Goal: Task Accomplishment & Management: Use online tool/utility

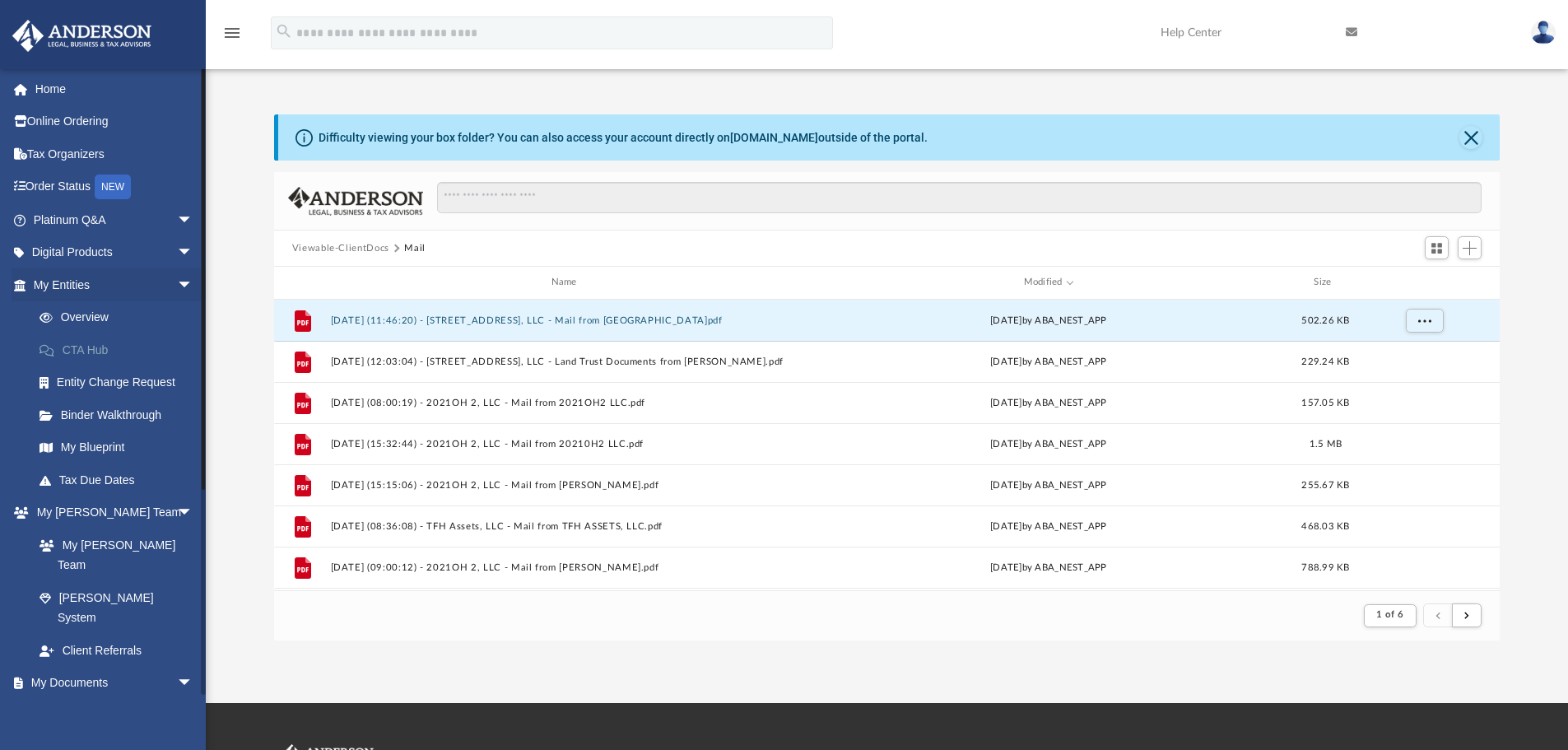
scroll to position [311, 1214]
click at [63, 699] on link "Box" at bounding box center [121, 715] width 195 height 33
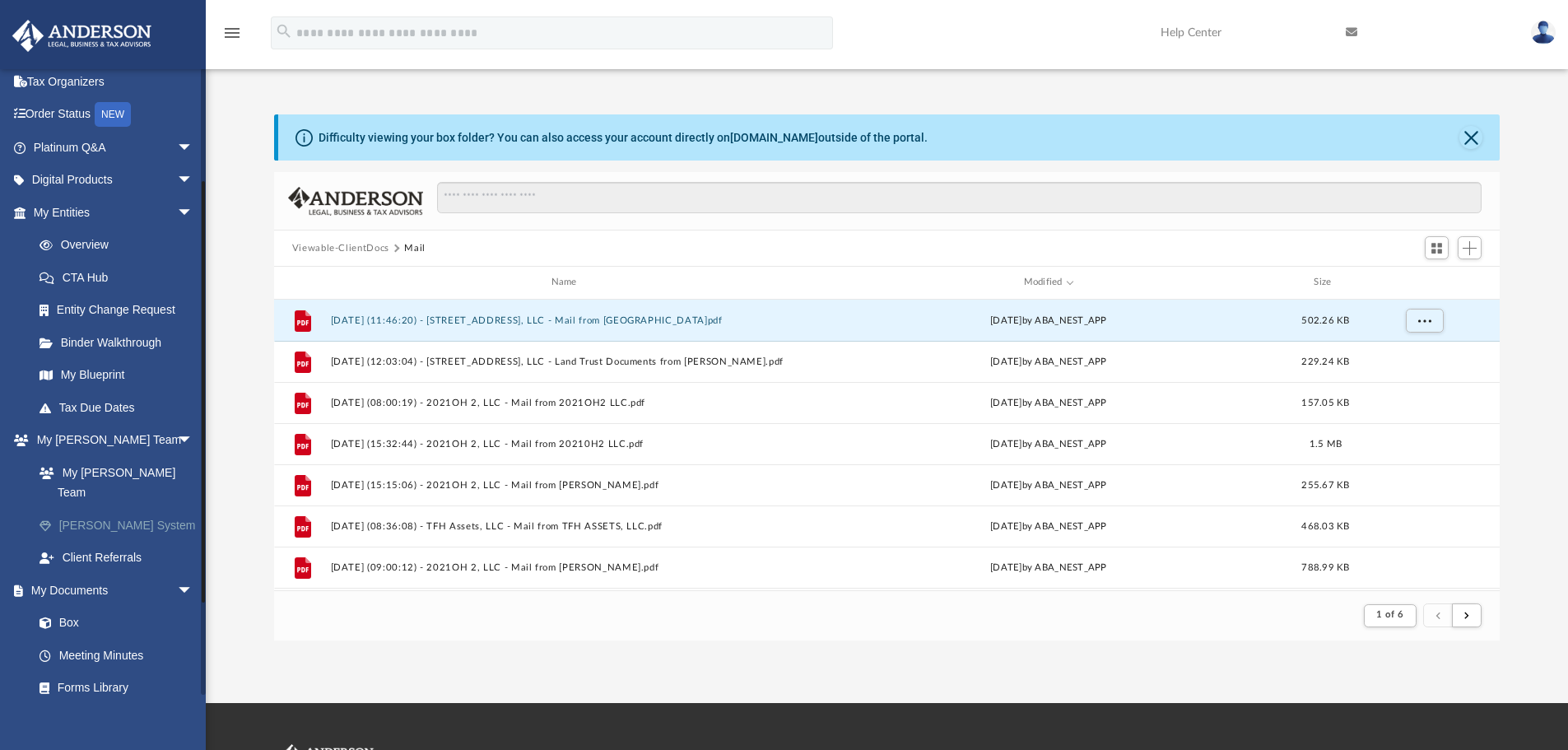
scroll to position [164, 0]
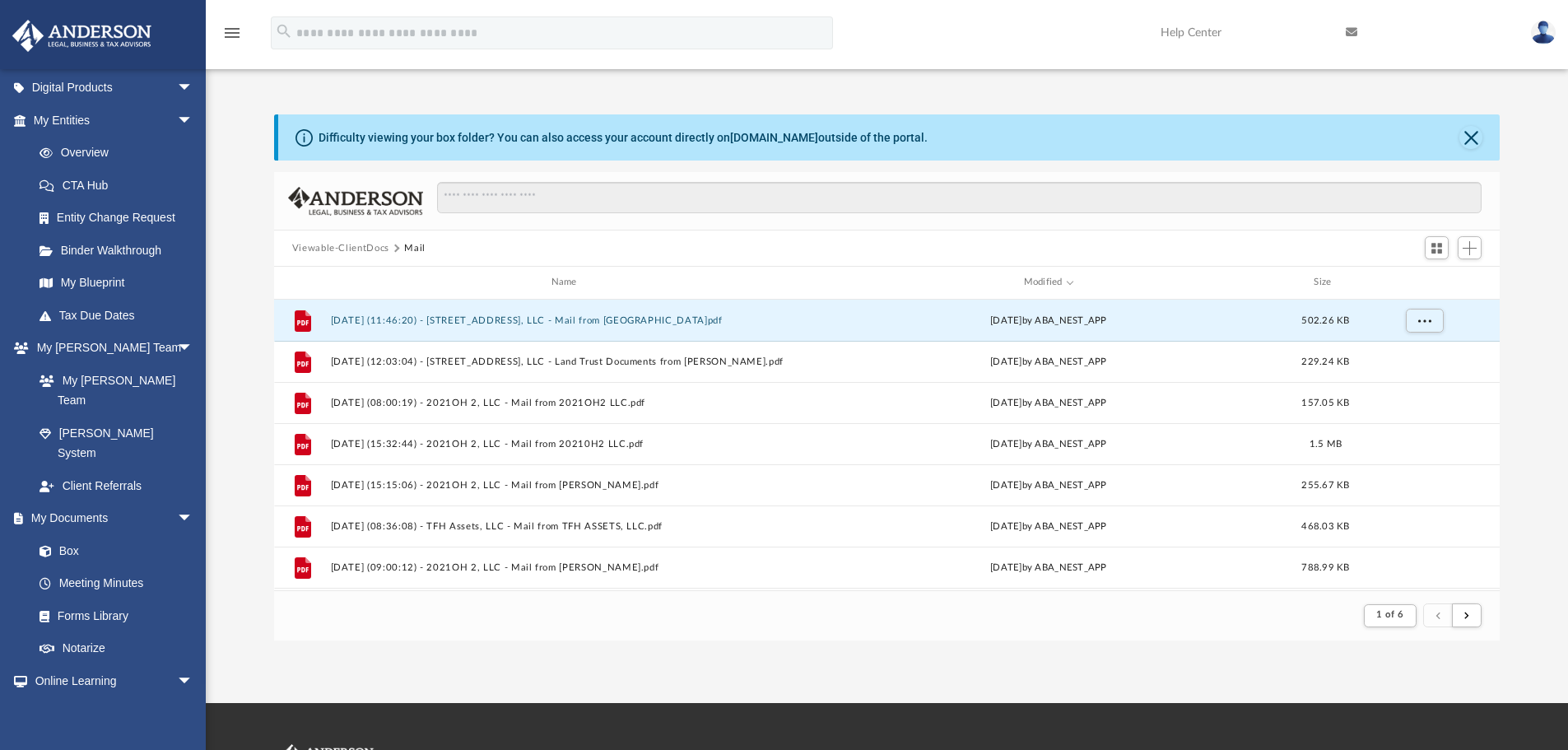
click at [350, 246] on button "Viewable-ClientDocs" at bounding box center [341, 249] width 97 height 15
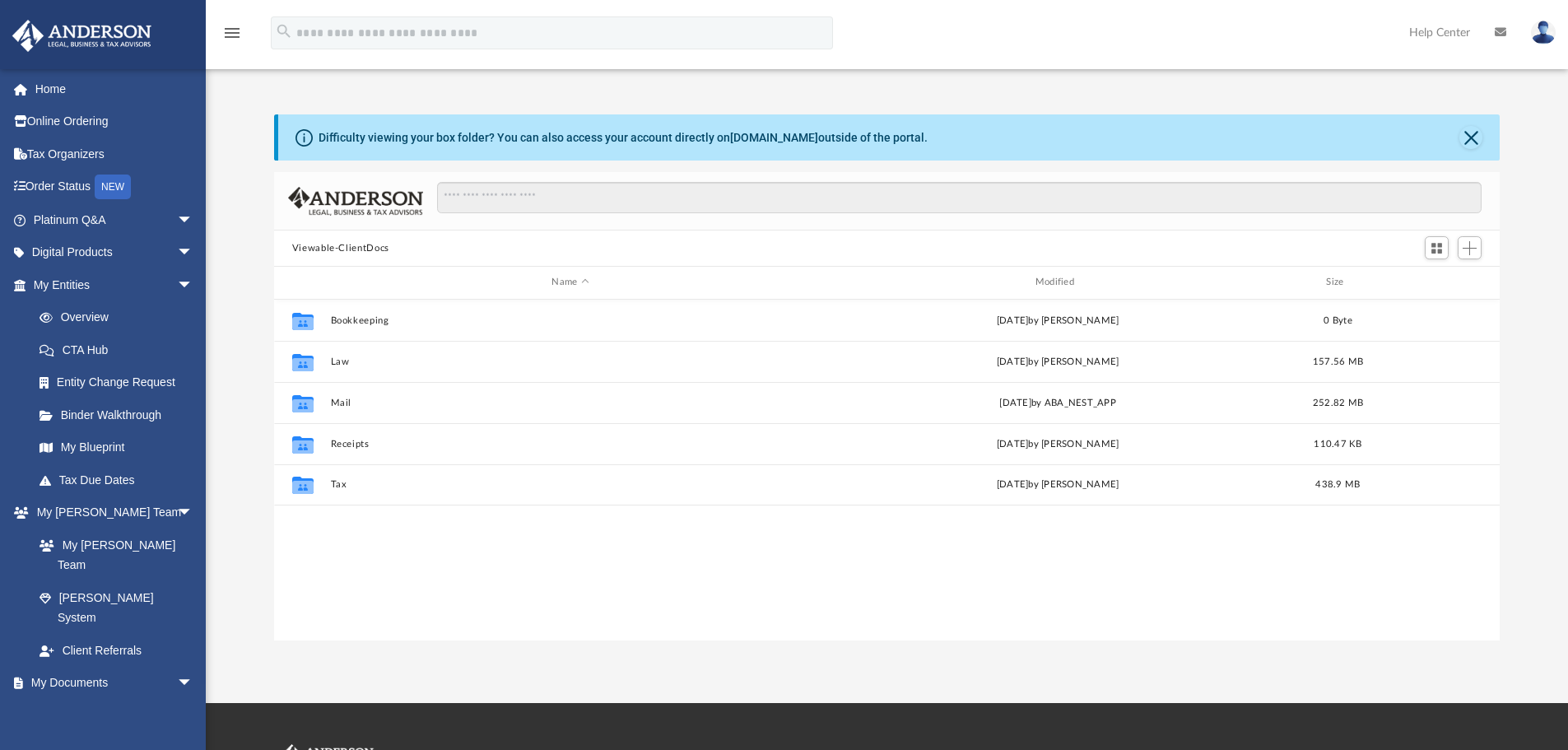
scroll to position [362, 1214]
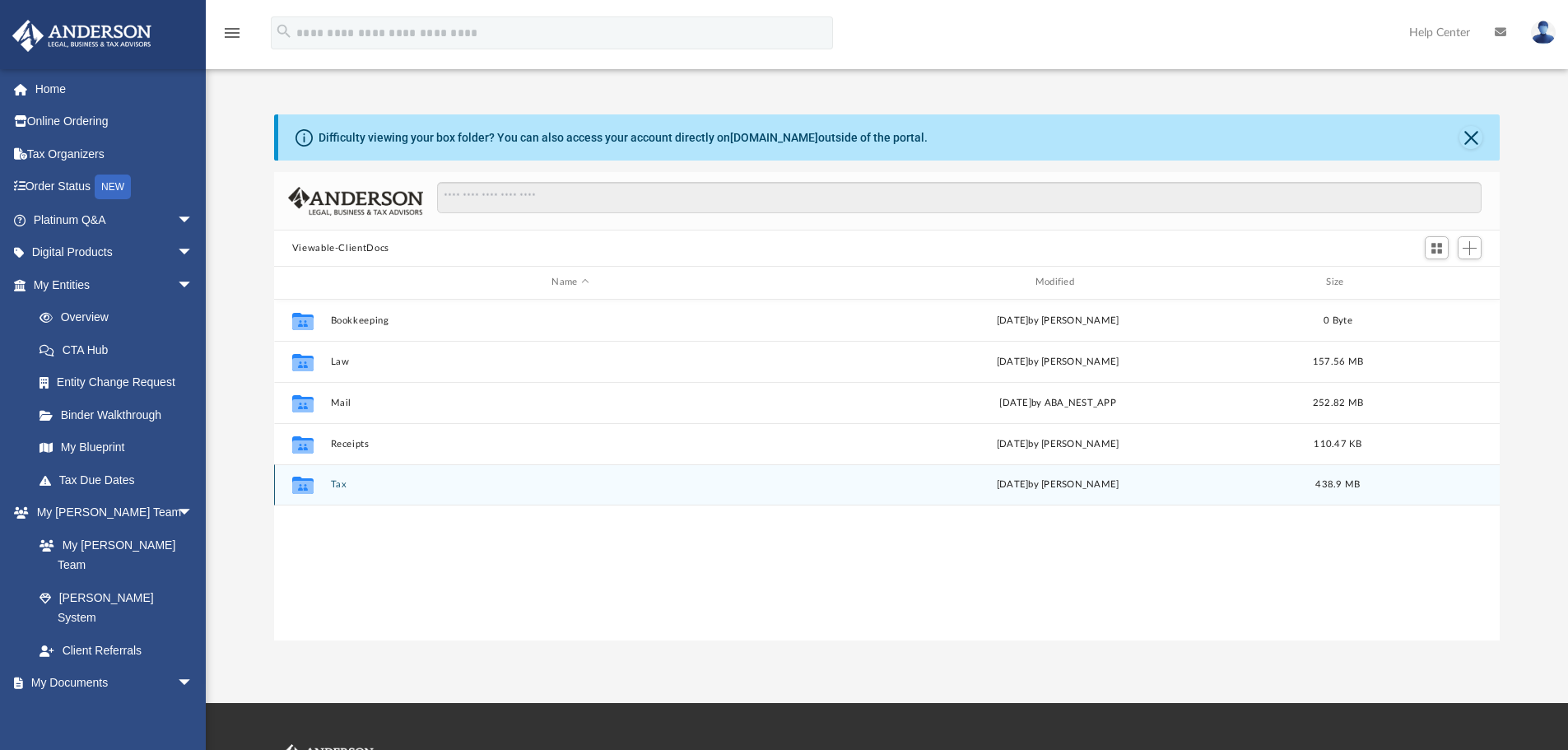
click at [341, 491] on div "Collaborated Folder Tax [DATE] by [PERSON_NAME] 438.9 MB" at bounding box center [888, 484] width 1227 height 41
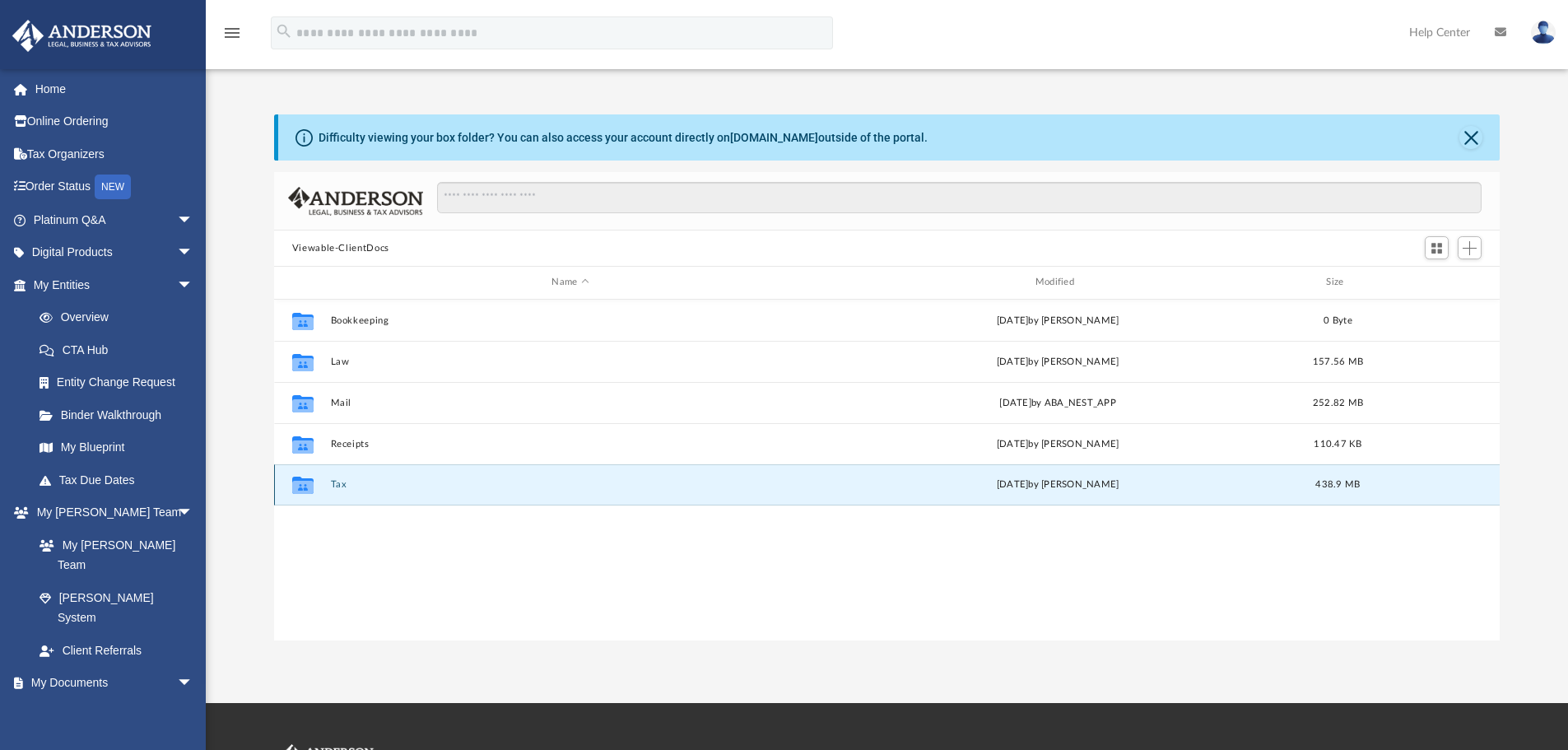
click at [341, 491] on div "Collaborated Folder Tax [DATE] by [PERSON_NAME] 438.9 MB" at bounding box center [888, 484] width 1227 height 41
click at [341, 488] on button "Tax" at bounding box center [570, 484] width 480 height 10
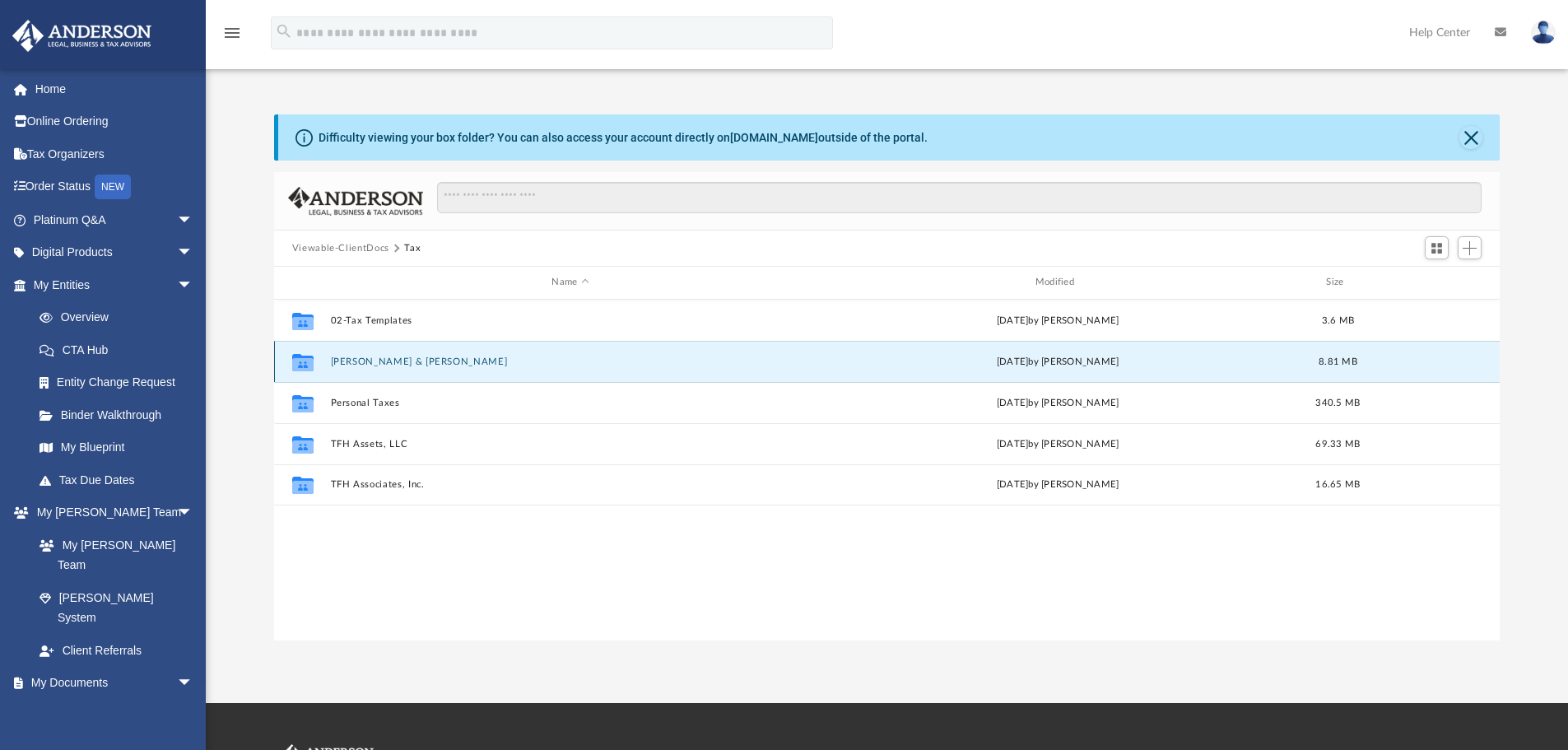
click at [435, 362] on button "[PERSON_NAME] & [PERSON_NAME]" at bounding box center [570, 362] width 480 height 10
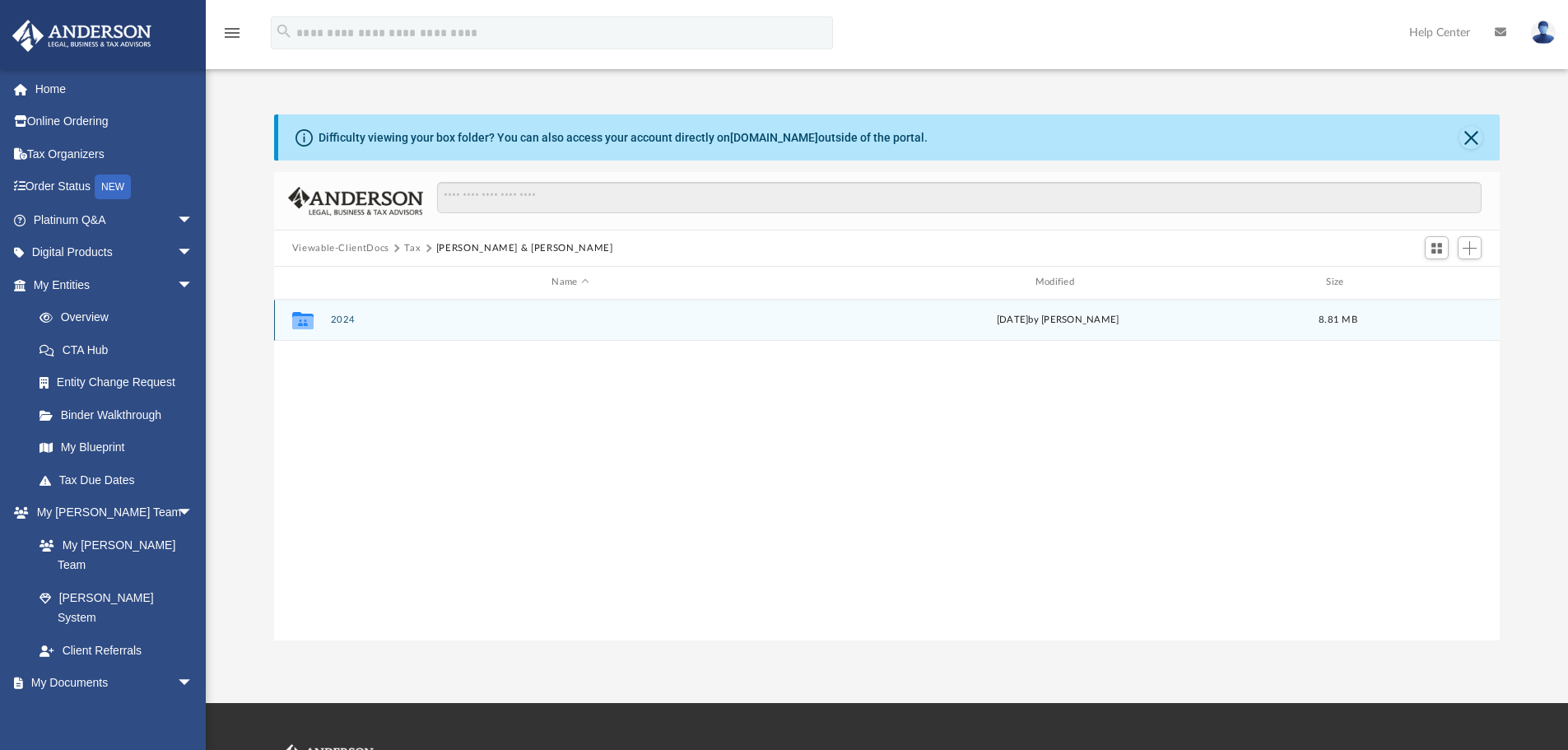
click at [342, 322] on button "2024" at bounding box center [570, 320] width 480 height 10
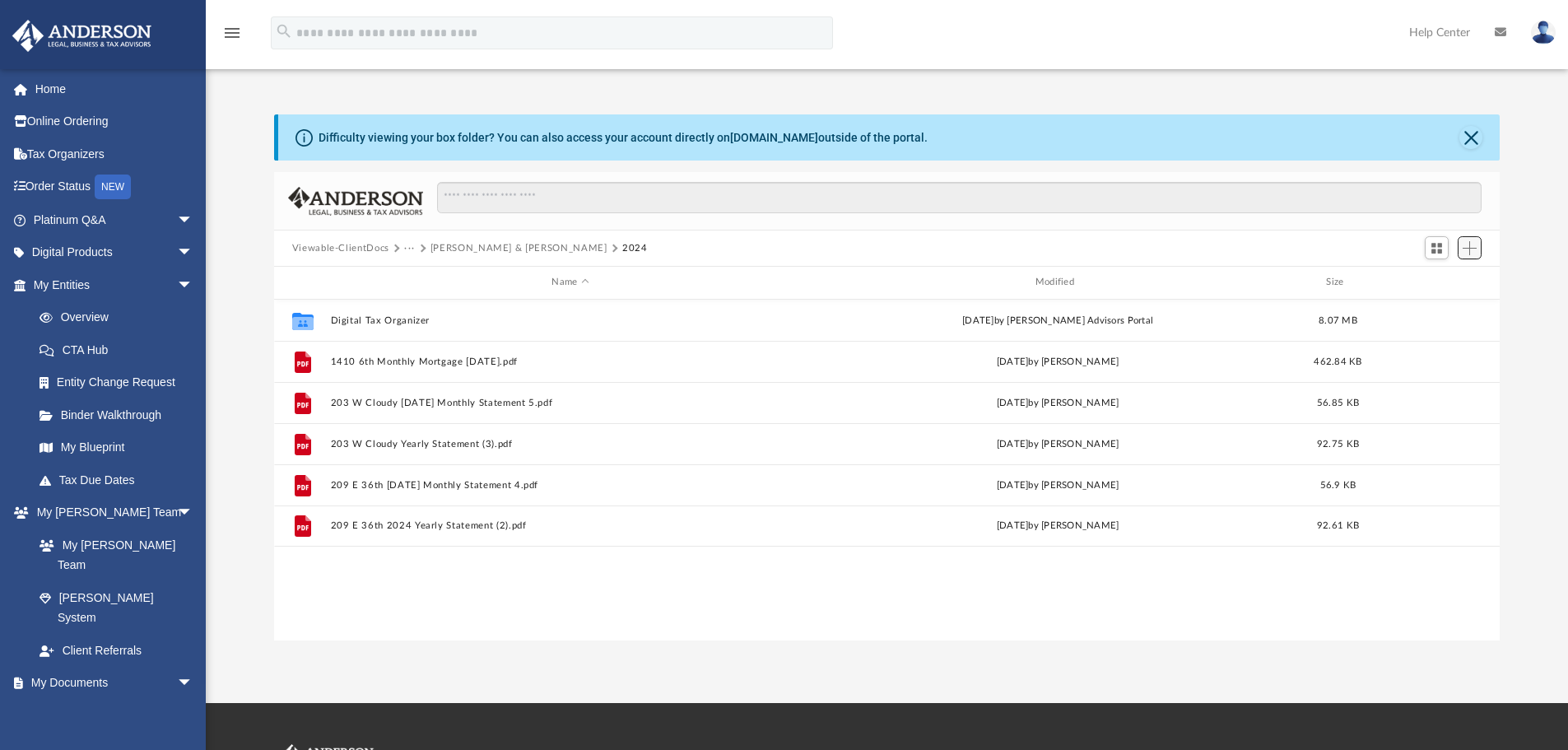
click at [1462, 249] on button "Add" at bounding box center [1470, 248] width 24 height 23
click at [1439, 282] on li "Upload" at bounding box center [1446, 282] width 53 height 17
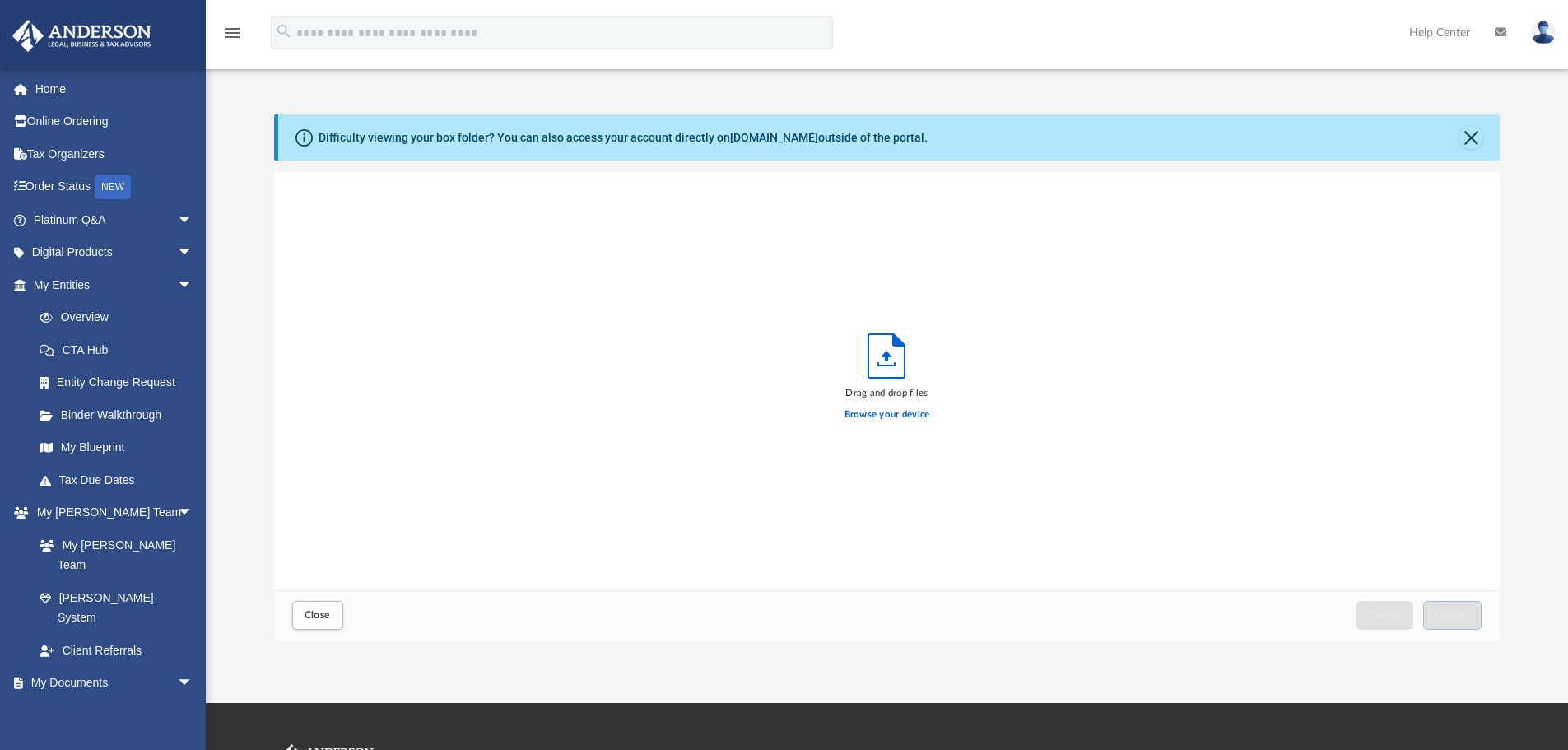
scroll to position [405, 1214]
click at [1472, 614] on button "Upload" at bounding box center [1452, 615] width 59 height 29
click at [911, 405] on label "Select More Files" at bounding box center [887, 412] width 75 height 15
click at [0, 0] on input "Select More Files" at bounding box center [0, 0] width 0 height 0
click at [1478, 145] on button "Close" at bounding box center [1471, 137] width 23 height 23
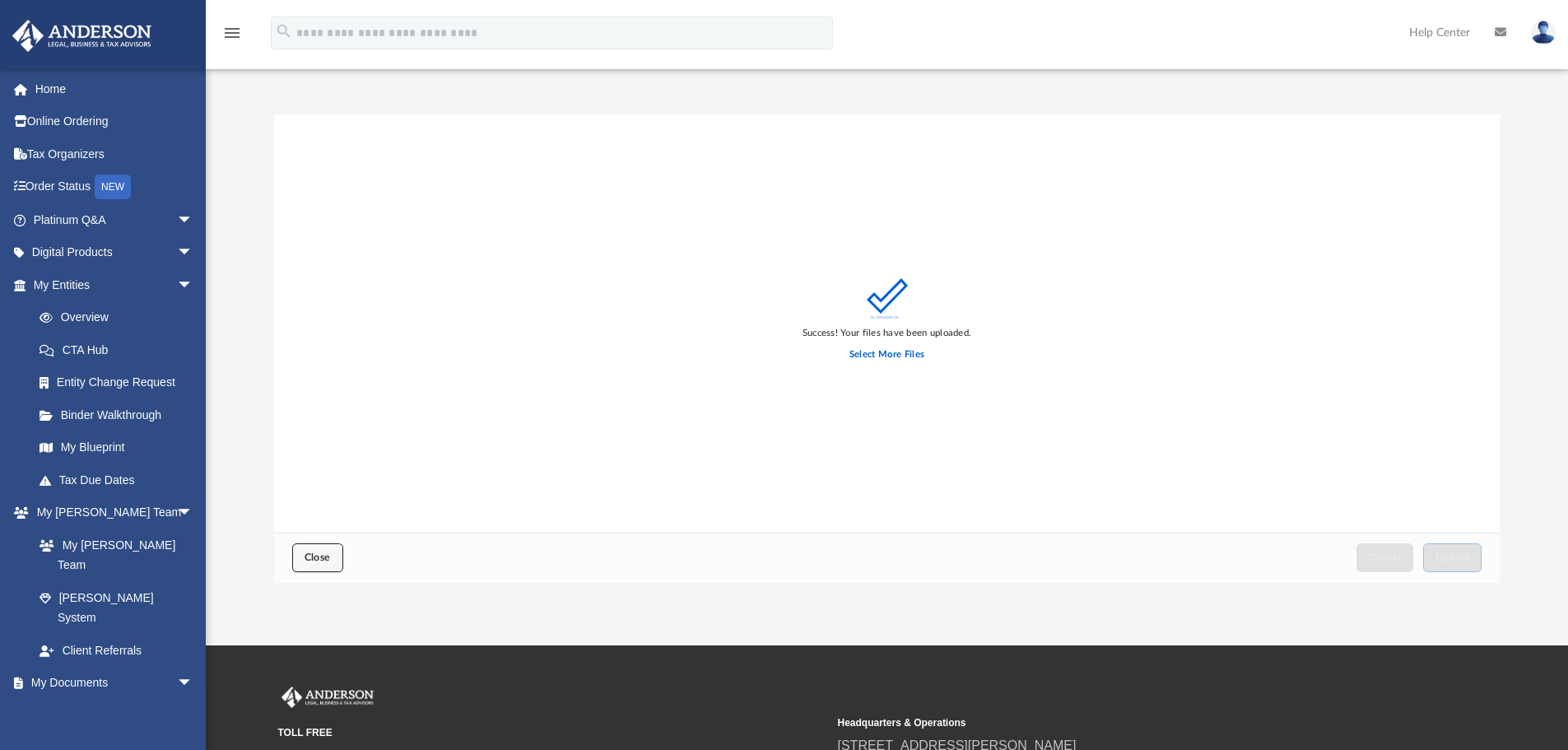
click at [293, 553] on button "Close" at bounding box center [317, 557] width 51 height 29
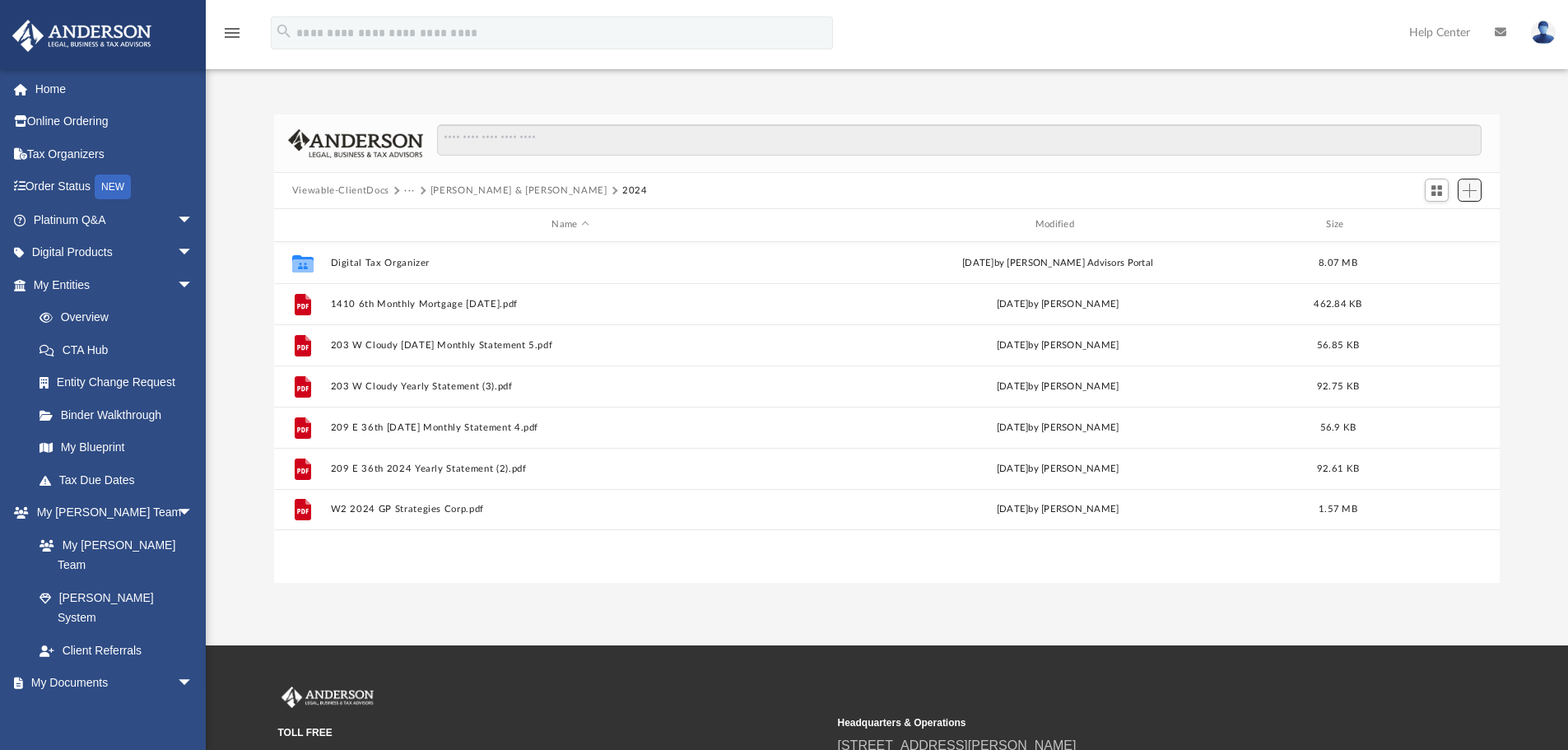
click at [1471, 194] on span "Add" at bounding box center [1470, 190] width 14 height 14
click at [1439, 223] on li "Upload" at bounding box center [1446, 223] width 53 height 17
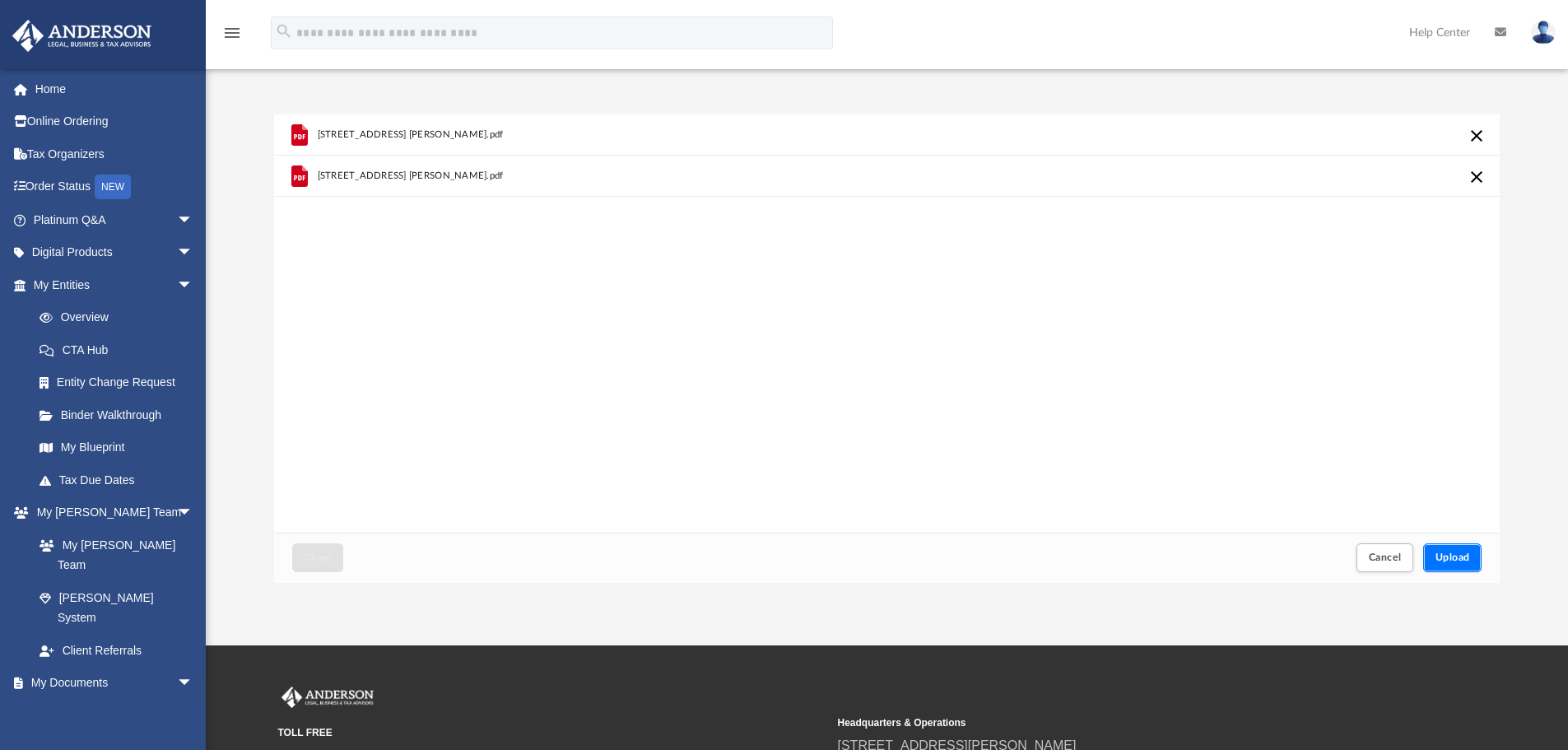
click at [1465, 546] on button "Upload" at bounding box center [1452, 557] width 59 height 29
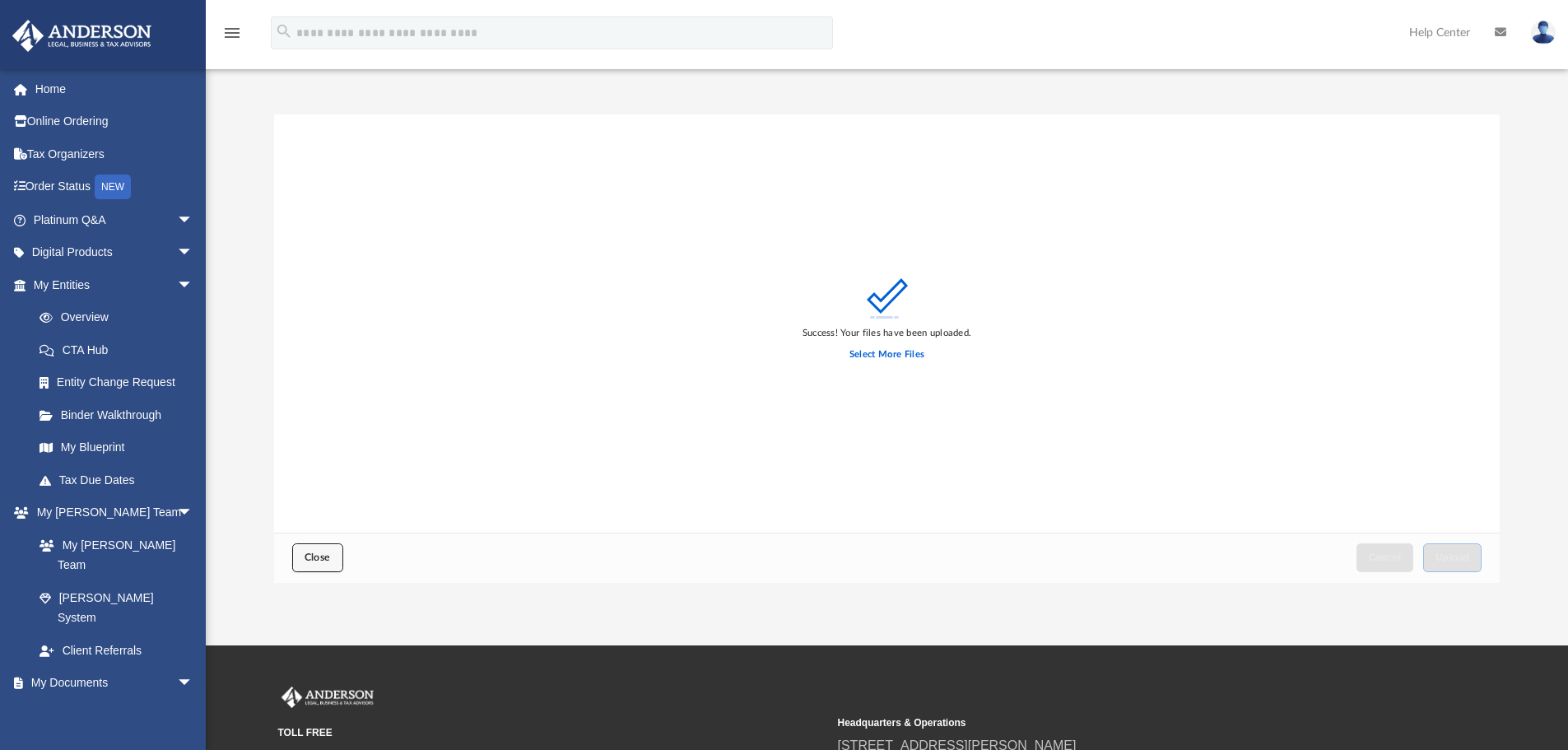
click at [319, 563] on button "Close" at bounding box center [317, 557] width 51 height 29
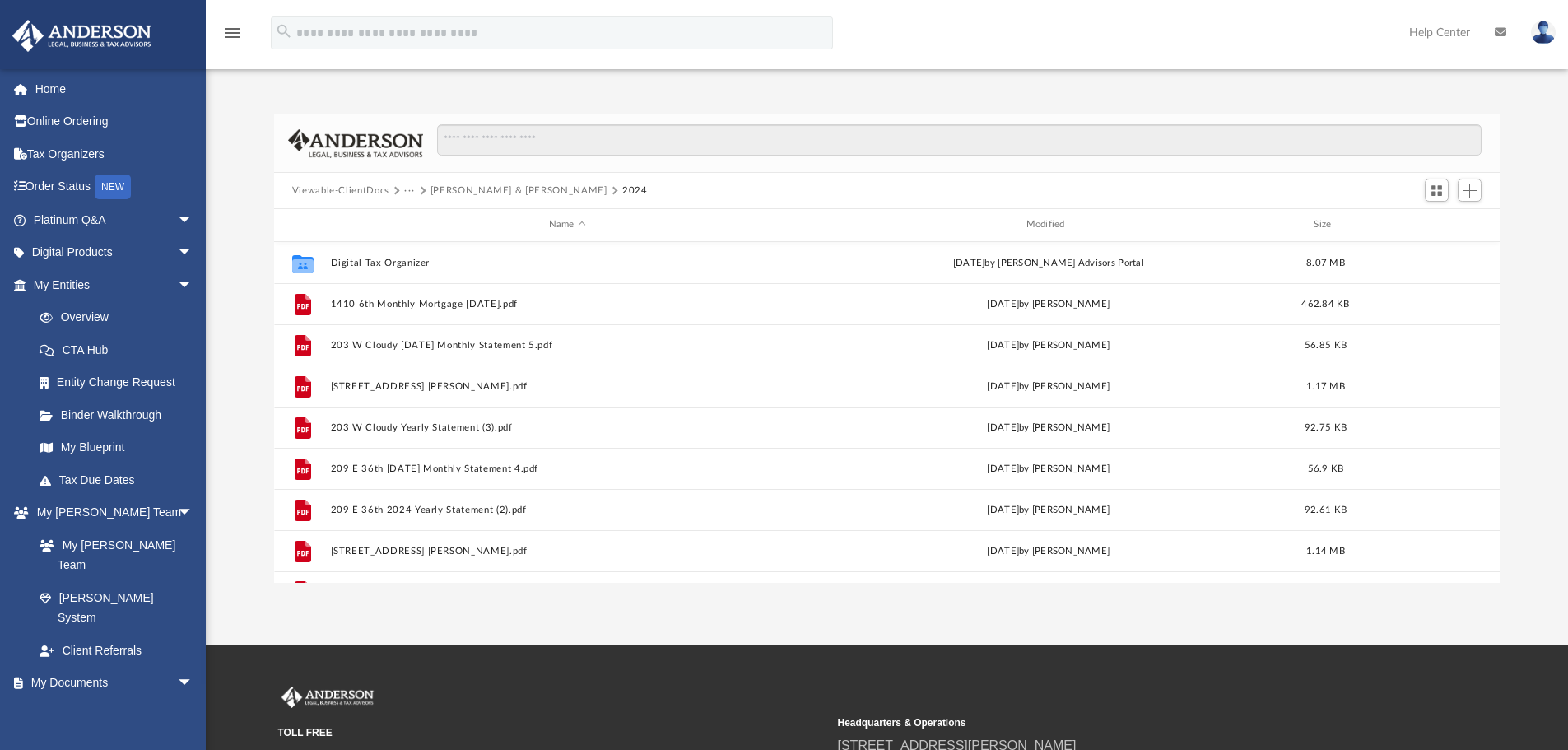
click at [410, 192] on button "···" at bounding box center [409, 190] width 10 height 15
click at [417, 223] on li "Tax" at bounding box center [421, 220] width 16 height 17
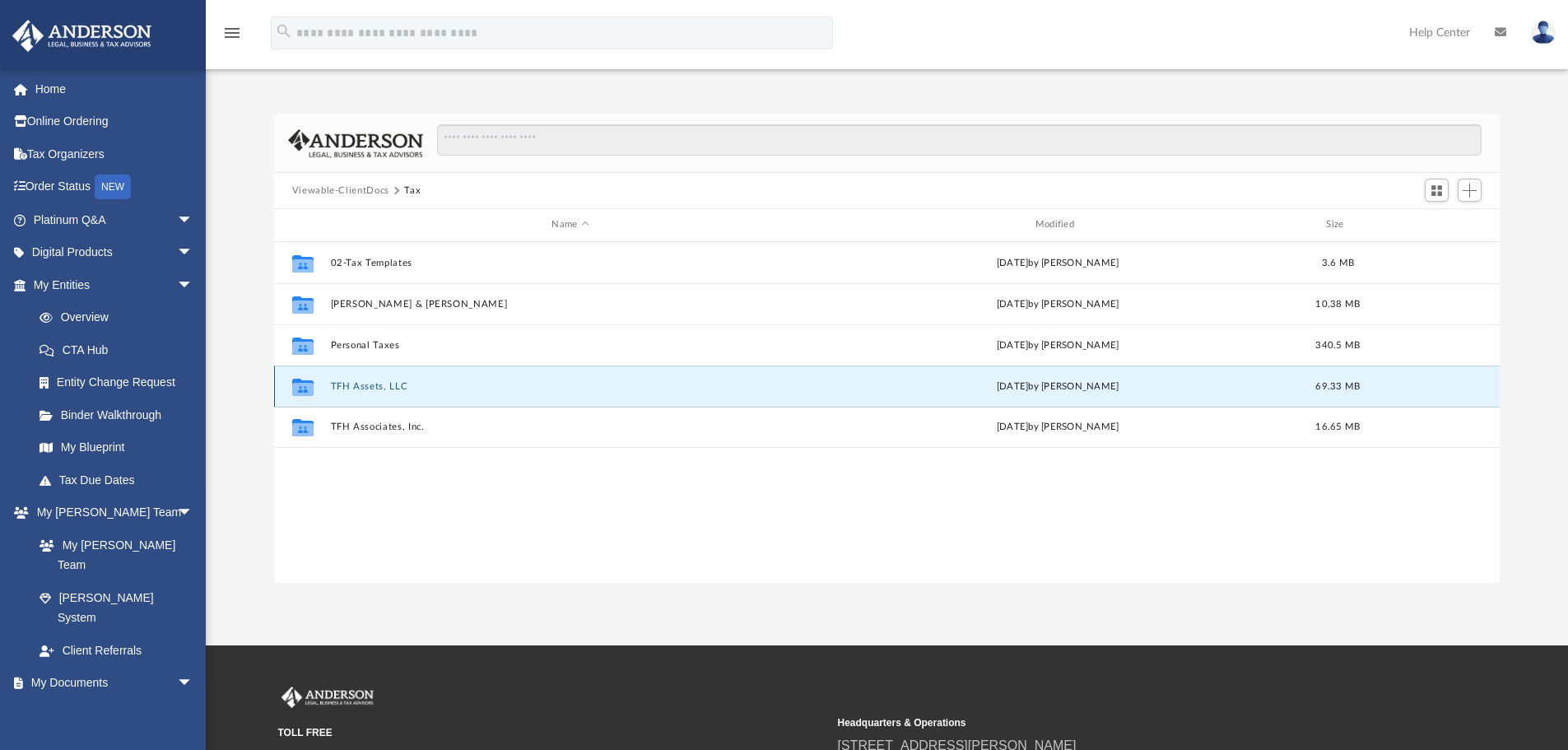
click at [367, 384] on button "TFH Assets, LLC" at bounding box center [570, 387] width 480 height 10
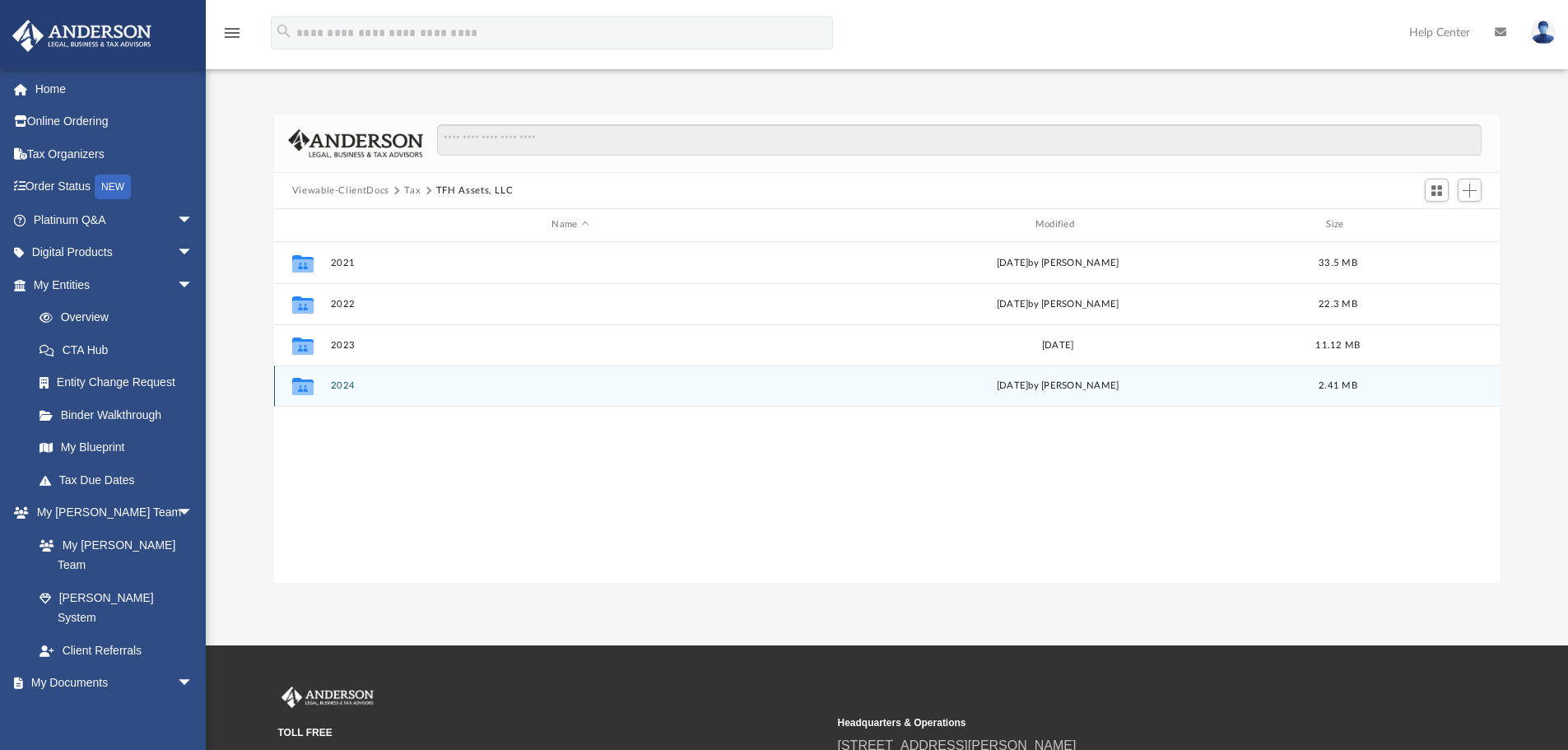
click at [342, 394] on div "Collaborated Folder 2024 [DATE] by [PERSON_NAME] 2.41 MB" at bounding box center [888, 386] width 1227 height 41
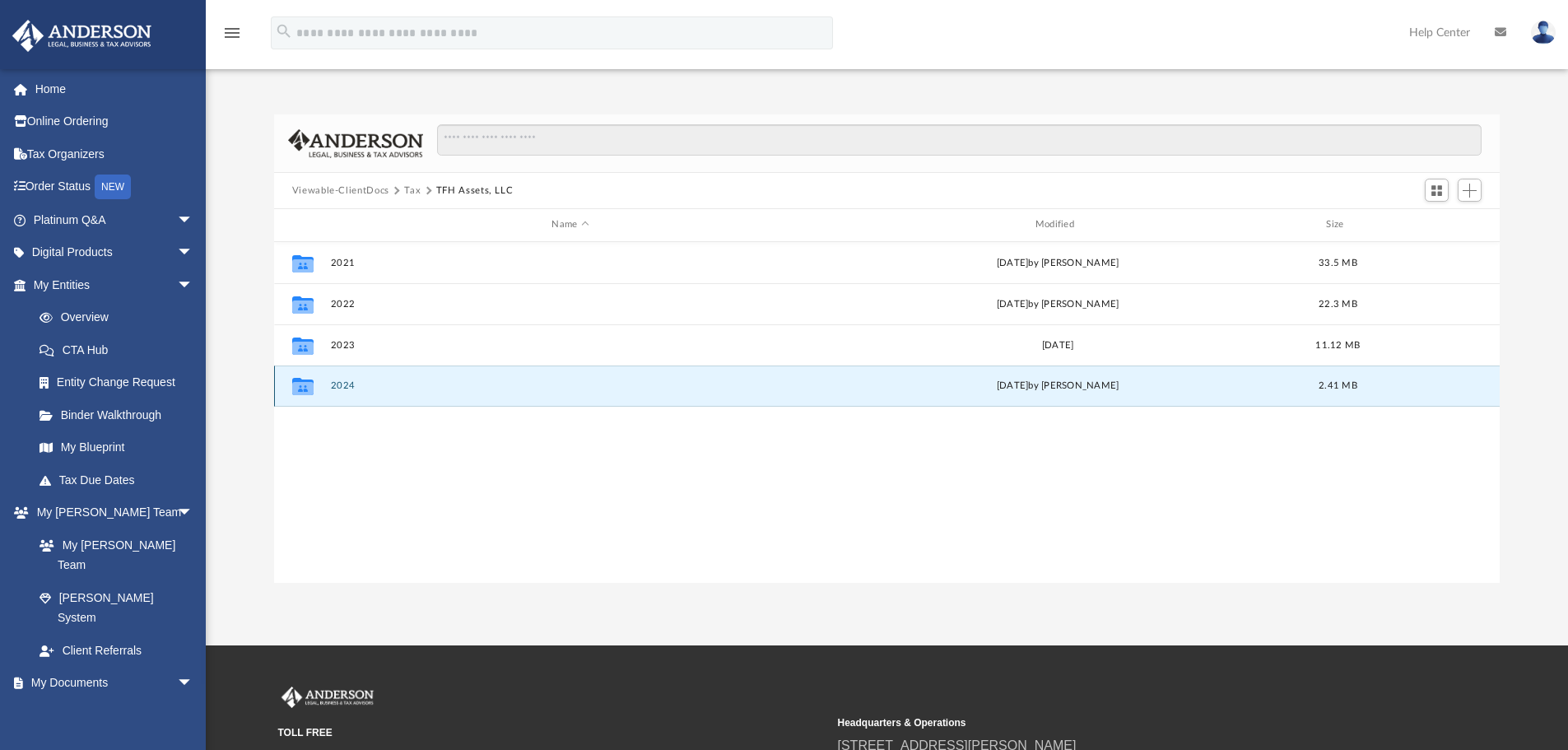
click at [343, 387] on button "2024" at bounding box center [570, 386] width 480 height 10
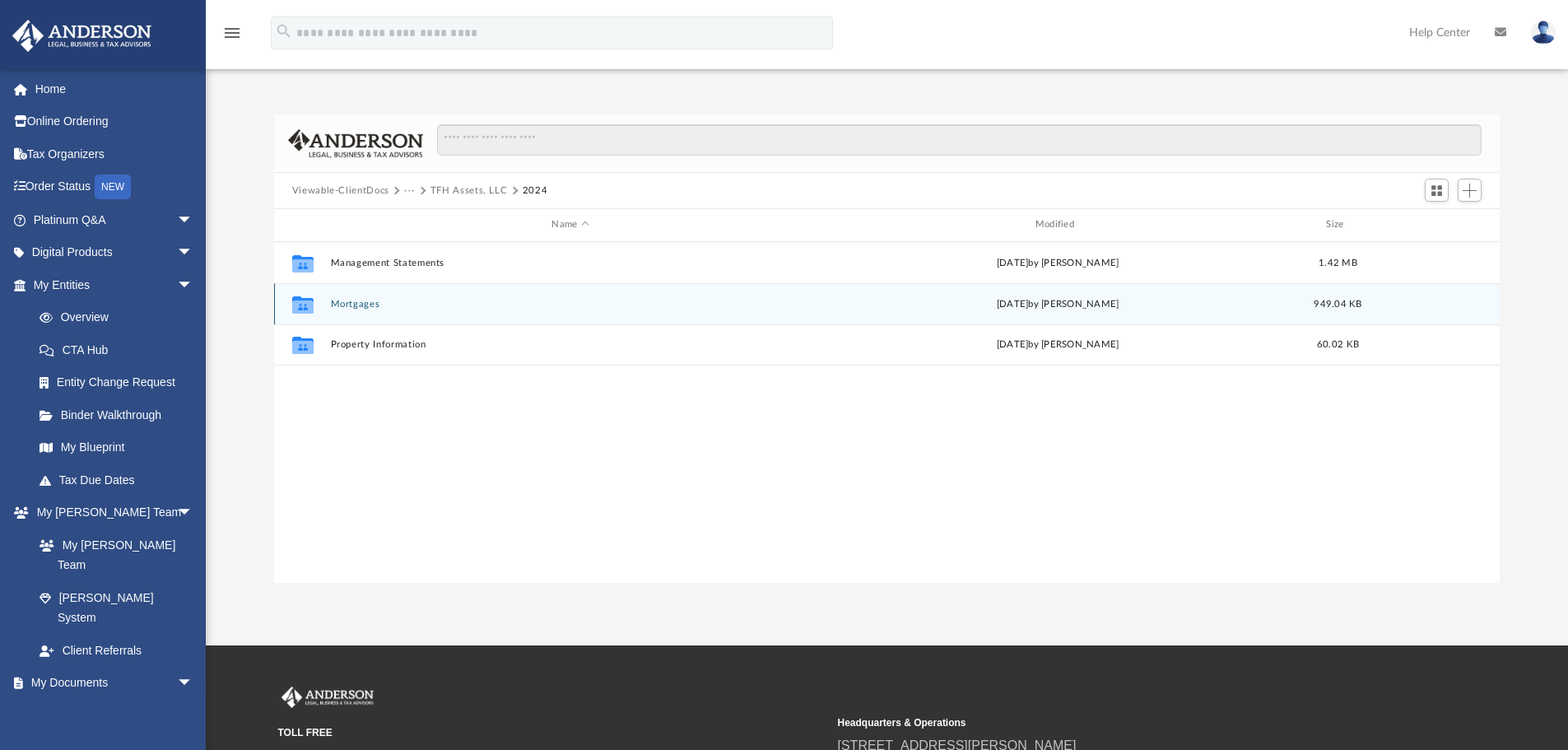
click at [355, 302] on button "Mortgages" at bounding box center [570, 304] width 480 height 10
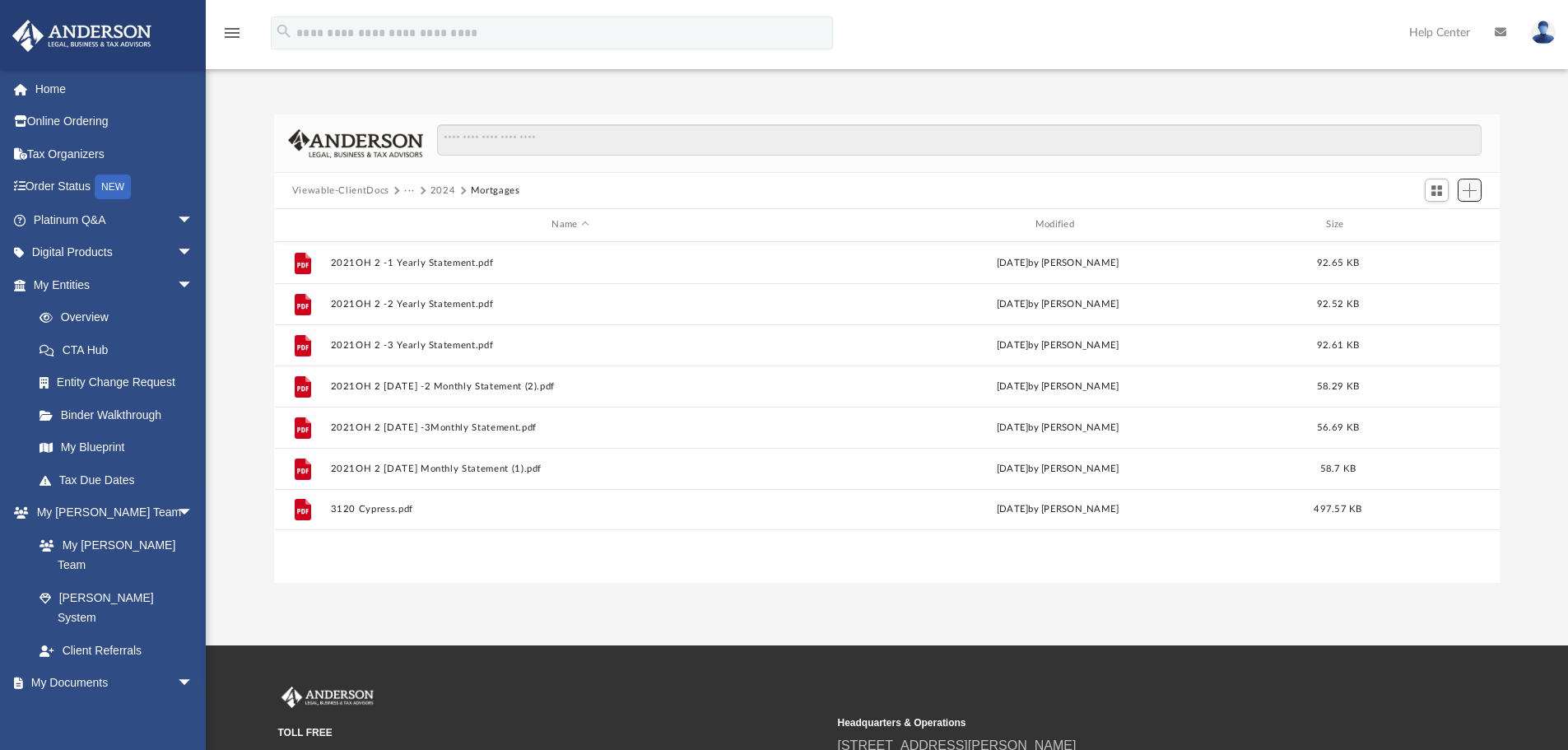
click at [1467, 198] on button "Add" at bounding box center [1470, 190] width 24 height 23
click at [1441, 223] on li "Upload" at bounding box center [1446, 223] width 53 height 17
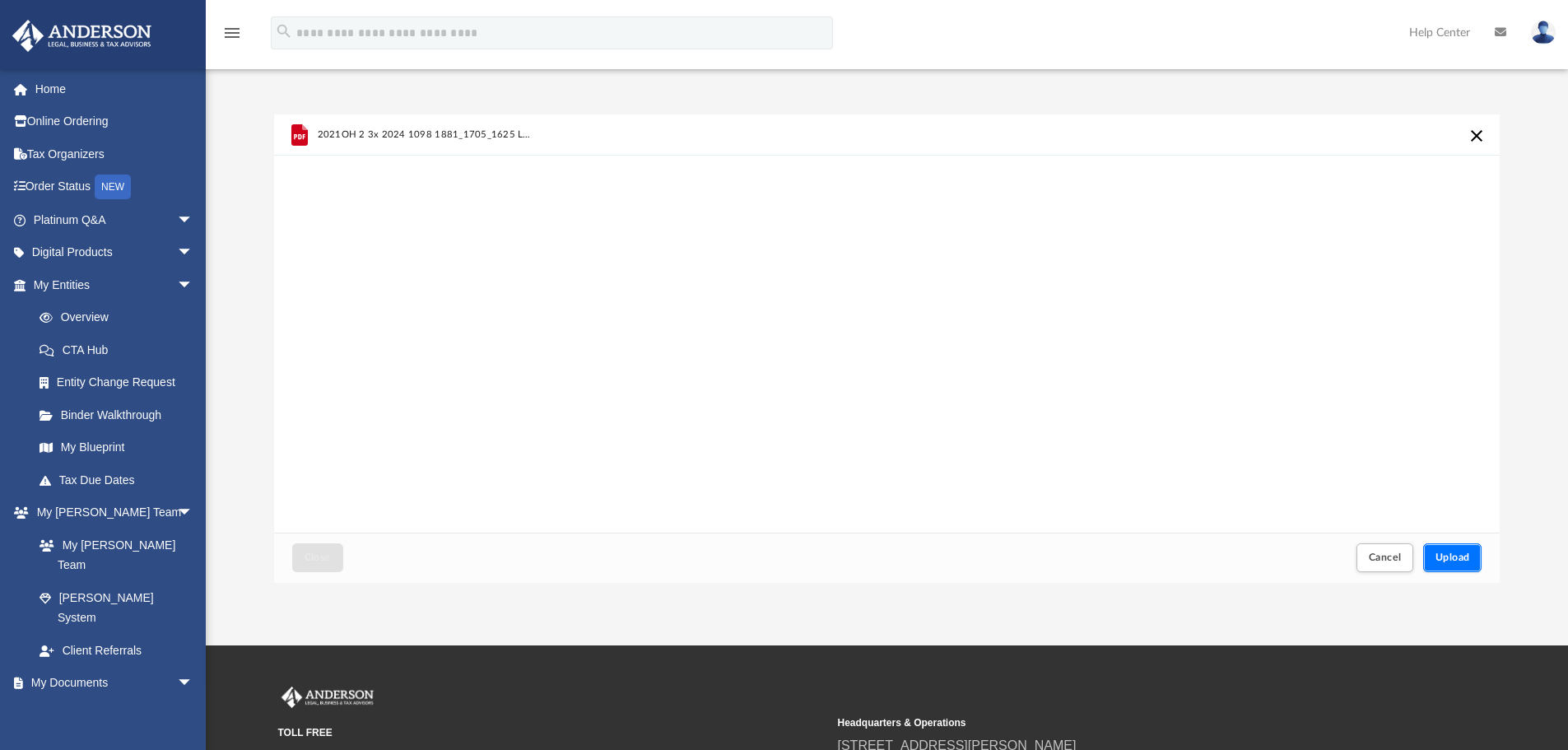
click at [1450, 556] on span "Upload" at bounding box center [1452, 557] width 35 height 10
click at [316, 567] on button "Close" at bounding box center [317, 557] width 51 height 29
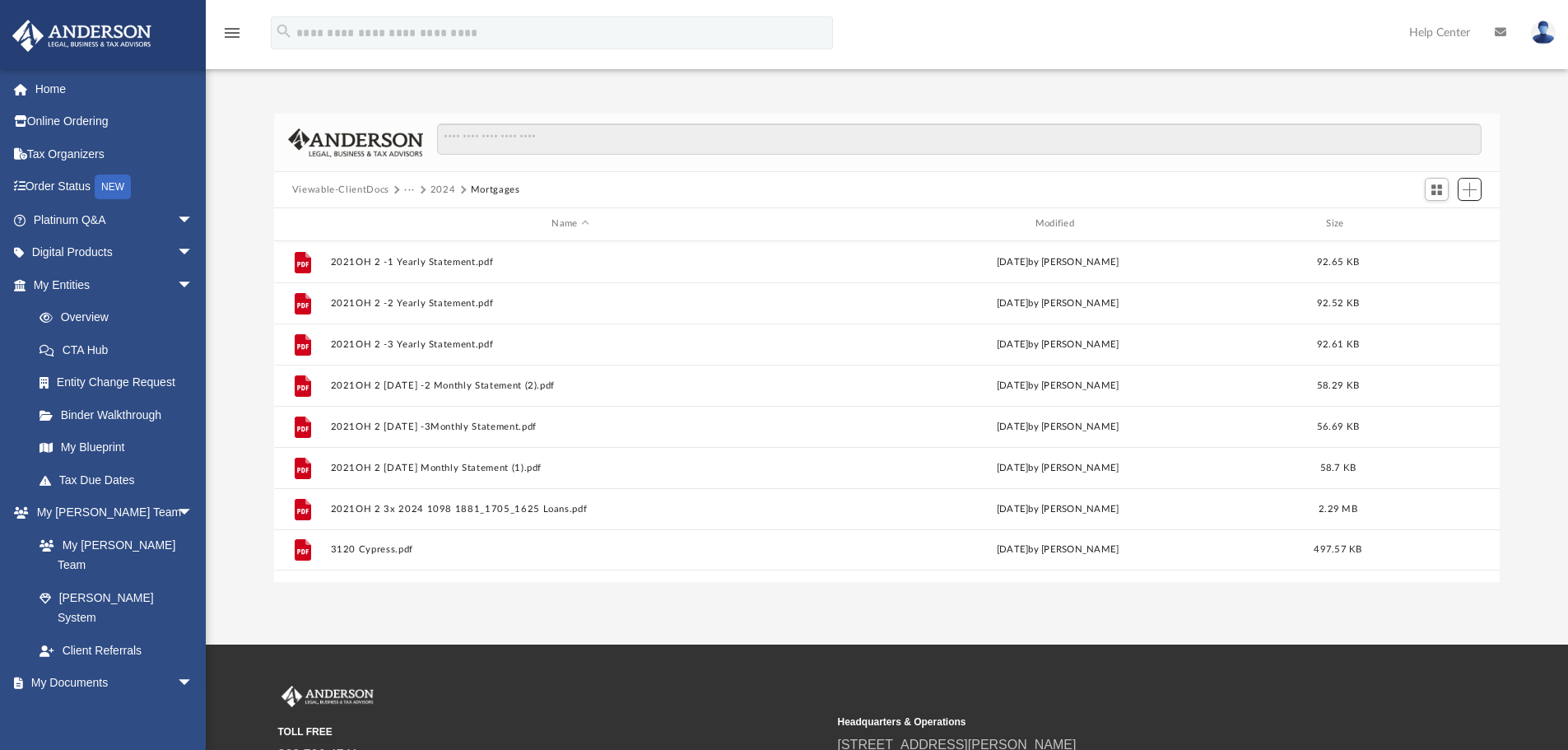
scroll to position [0, 0]
click at [1089, 177] on div "Viewable-ClientDocs ··· 2024 Mortgages" at bounding box center [888, 191] width 1227 height 37
